Goal: Find specific page/section: Find specific page/section

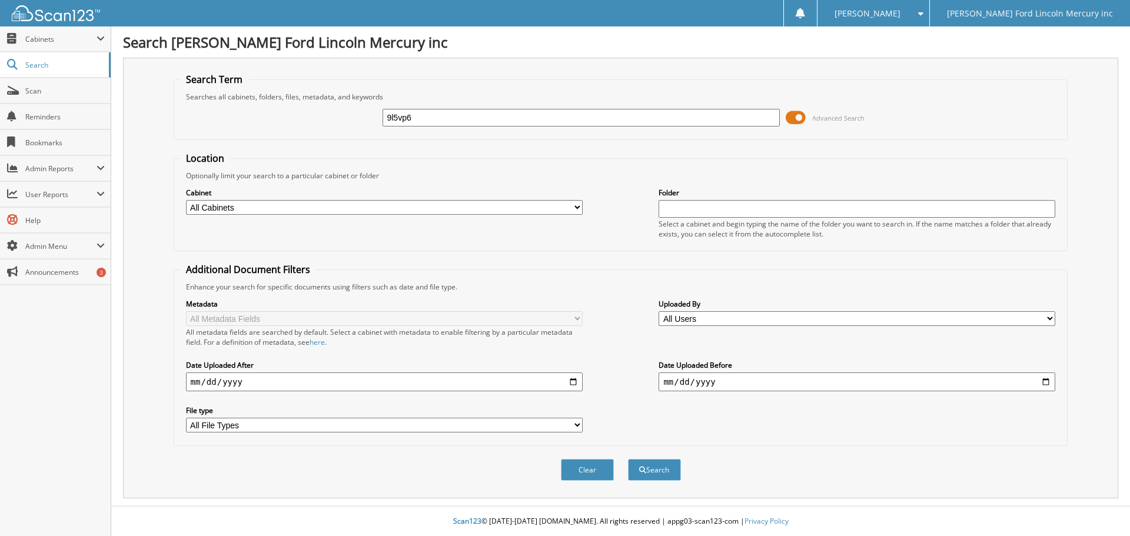
type input "9l5vp6"
click at [628, 459] on button "Search" at bounding box center [654, 470] width 53 height 22
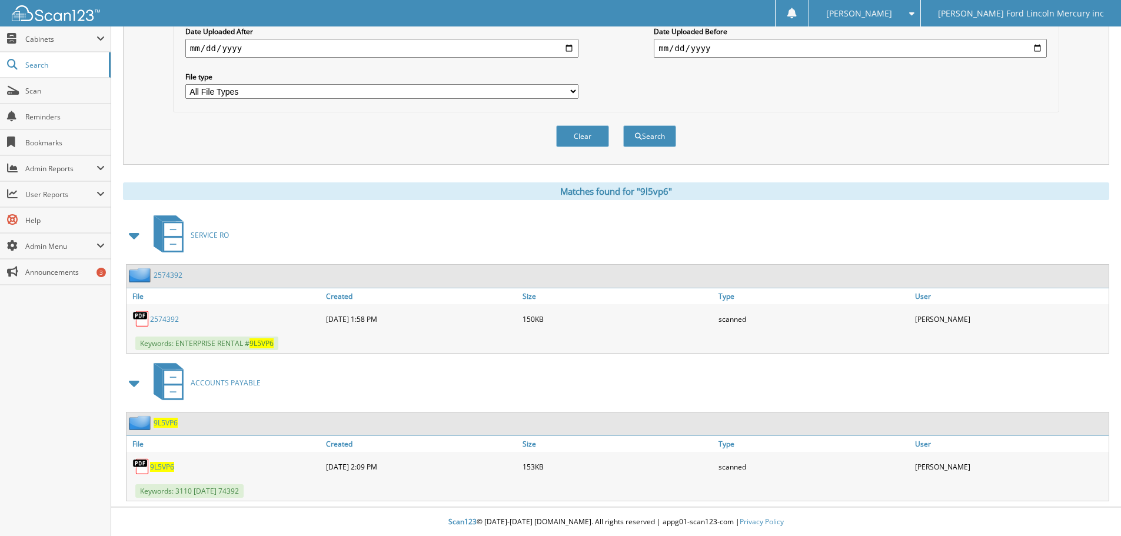
scroll to position [335, 0]
click at [167, 462] on span "9L5VP6" at bounding box center [162, 466] width 24 height 10
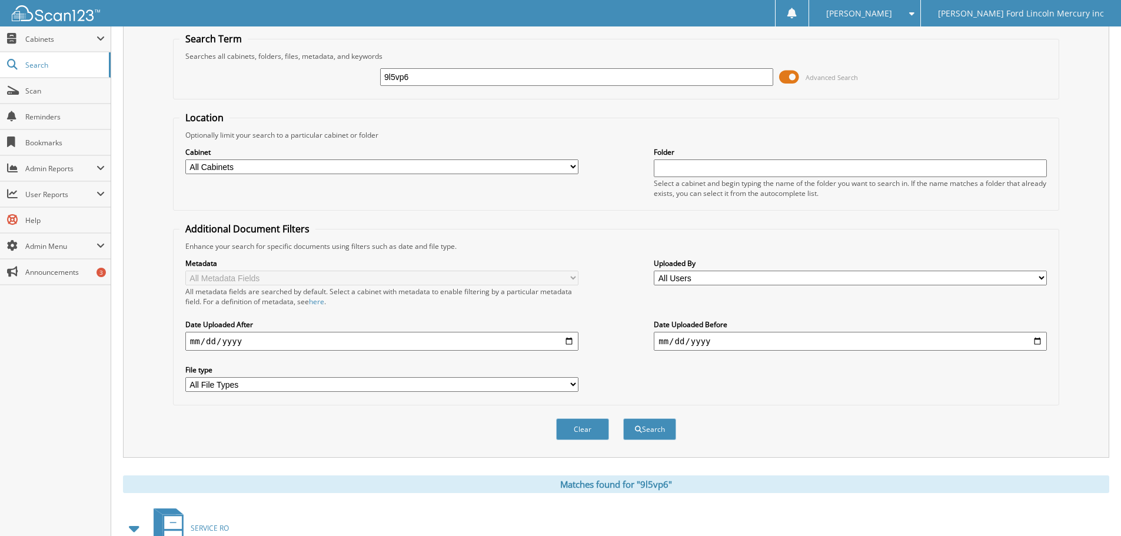
drag, startPoint x: 383, startPoint y: 72, endPoint x: 286, endPoint y: 61, distance: 97.6
click at [295, 64] on div "9l5vp6 Advanced Search" at bounding box center [615, 77] width 873 height 32
type input "s210044974"
click at [623, 418] on button "Search" at bounding box center [649, 429] width 53 height 22
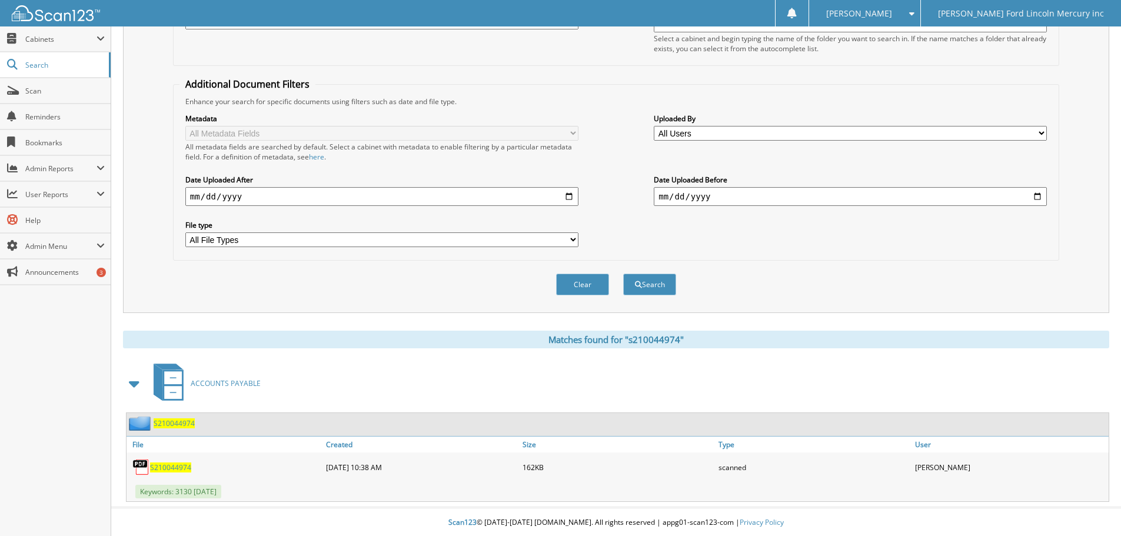
scroll to position [187, 0]
click at [172, 469] on span "S210044974" at bounding box center [170, 466] width 41 height 10
click at [44, 87] on span "Scan" at bounding box center [64, 91] width 79 height 10
